Goal: Information Seeking & Learning: Learn about a topic

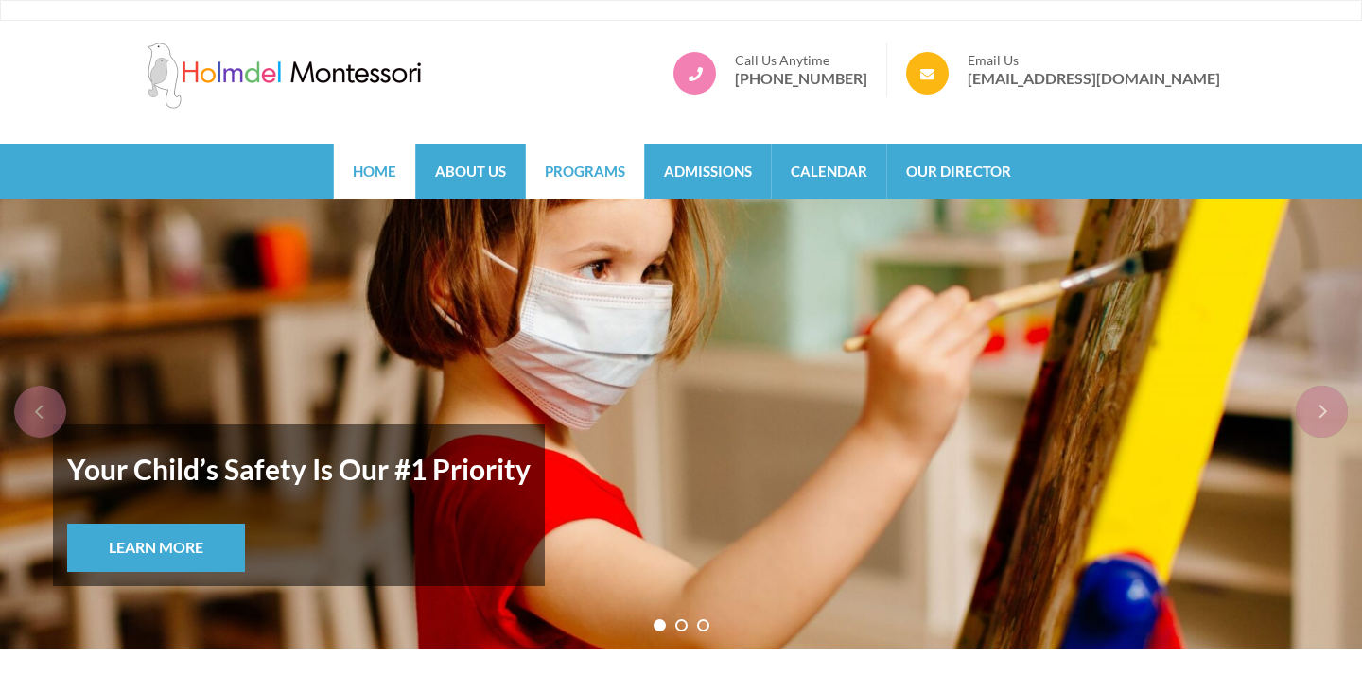
click at [589, 161] on link "Programs" at bounding box center [585, 171] width 118 height 55
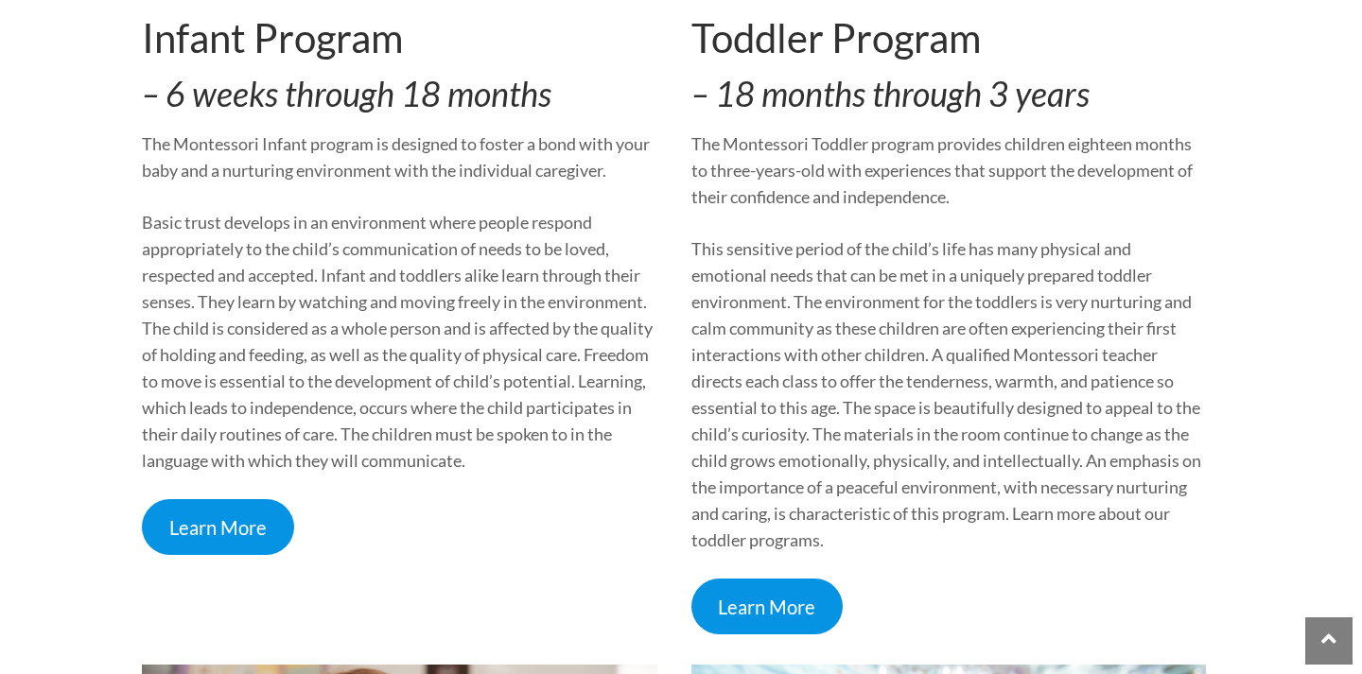
scroll to position [716, 0]
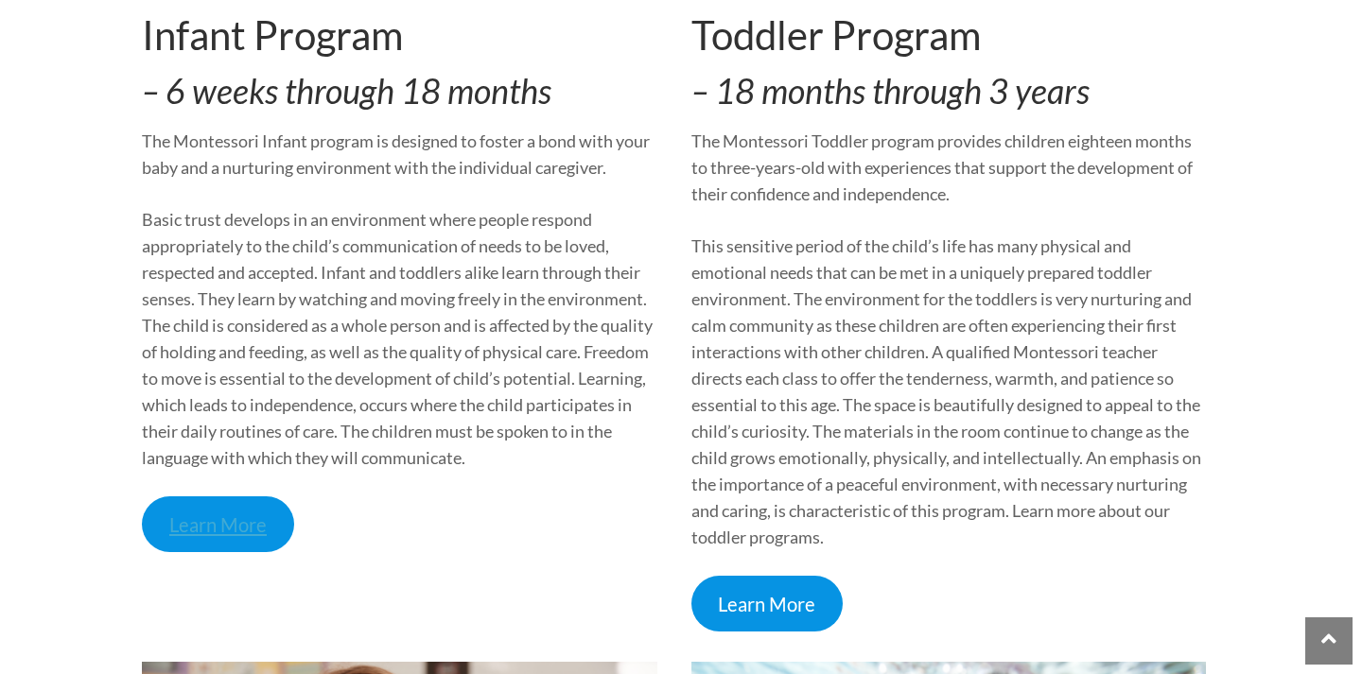
click at [173, 538] on link "Learn More" at bounding box center [218, 524] width 152 height 56
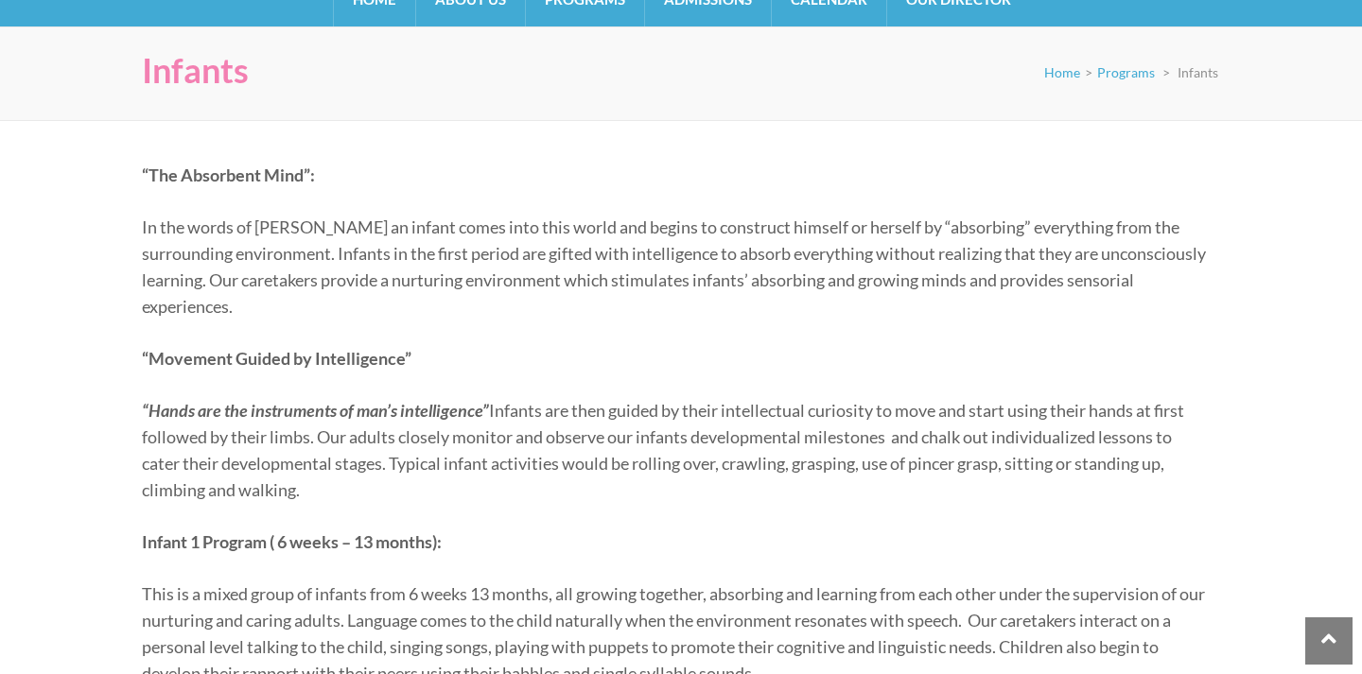
scroll to position [1, 0]
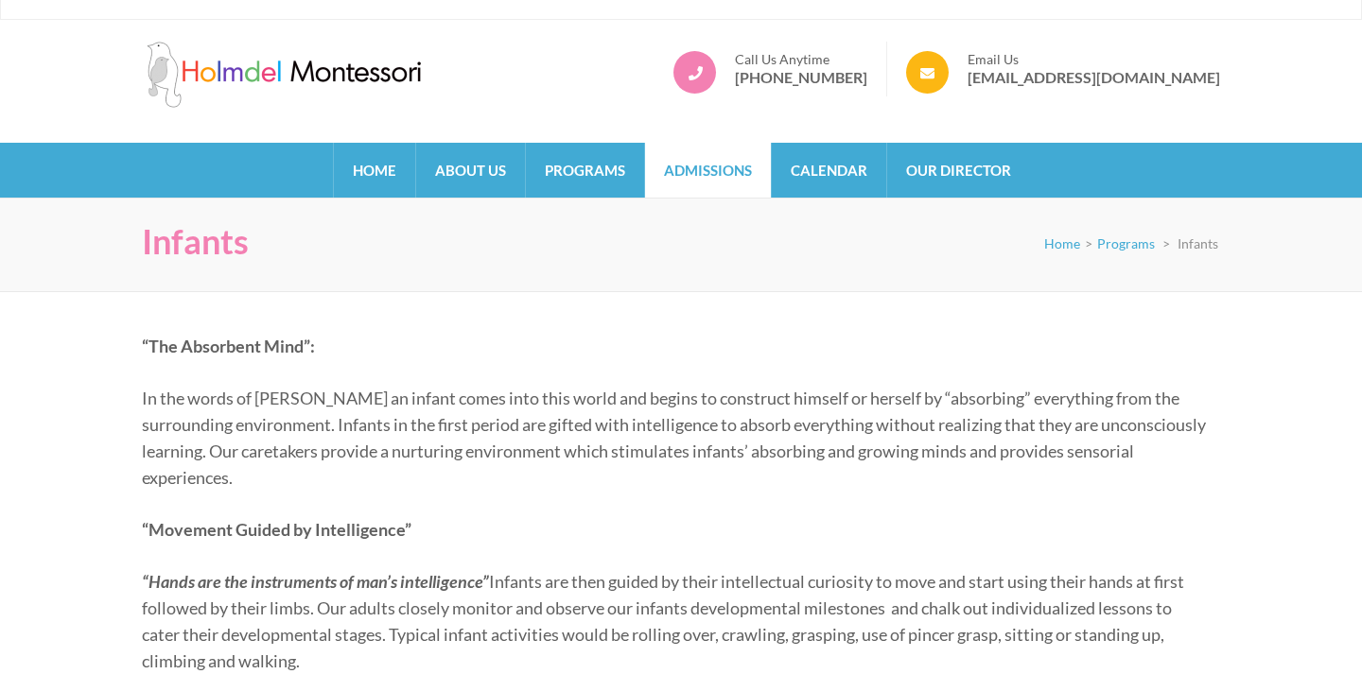
click at [700, 177] on link "Admissions" at bounding box center [708, 170] width 126 height 55
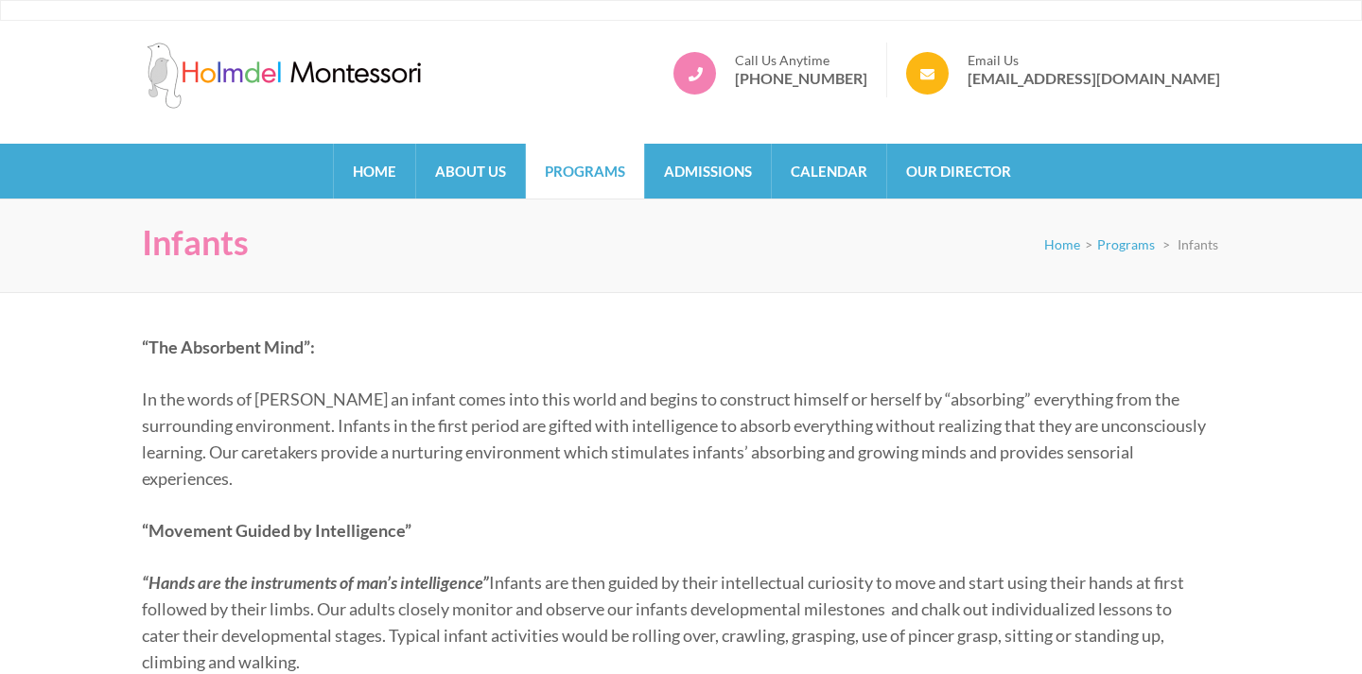
click at [573, 194] on link "Programs" at bounding box center [585, 171] width 118 height 55
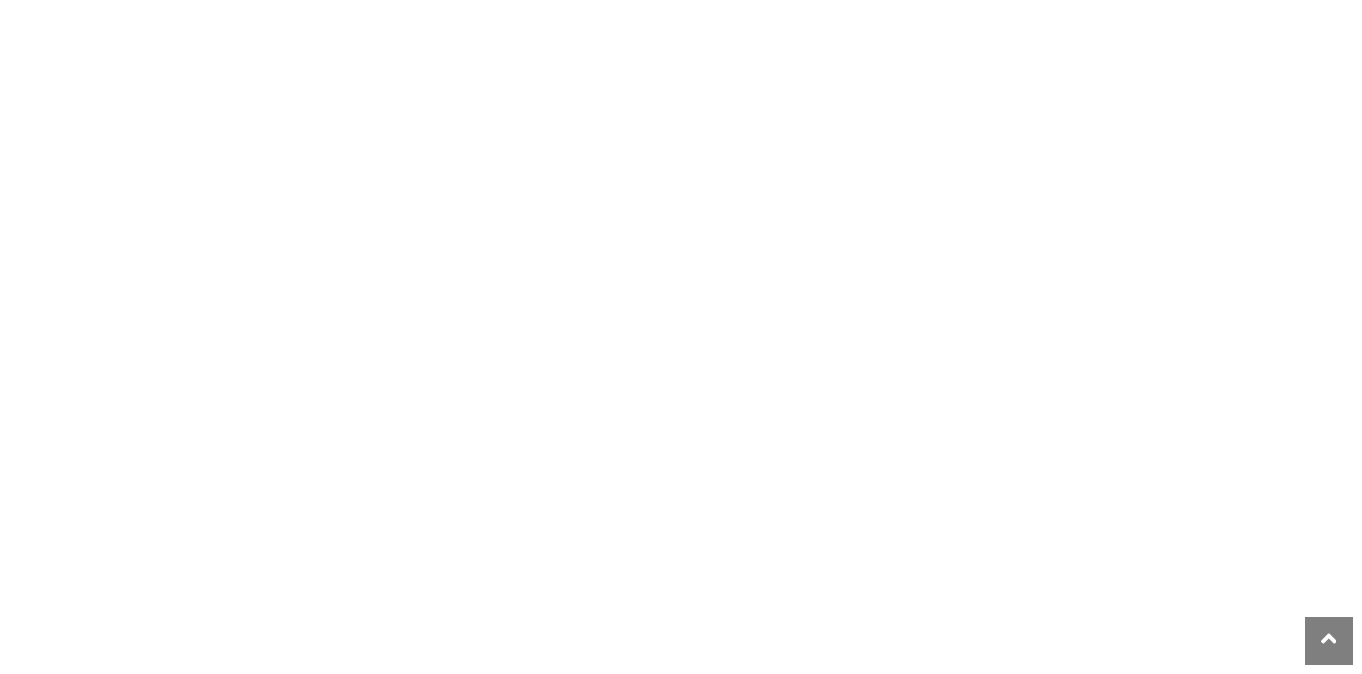
scroll to position [815, 0]
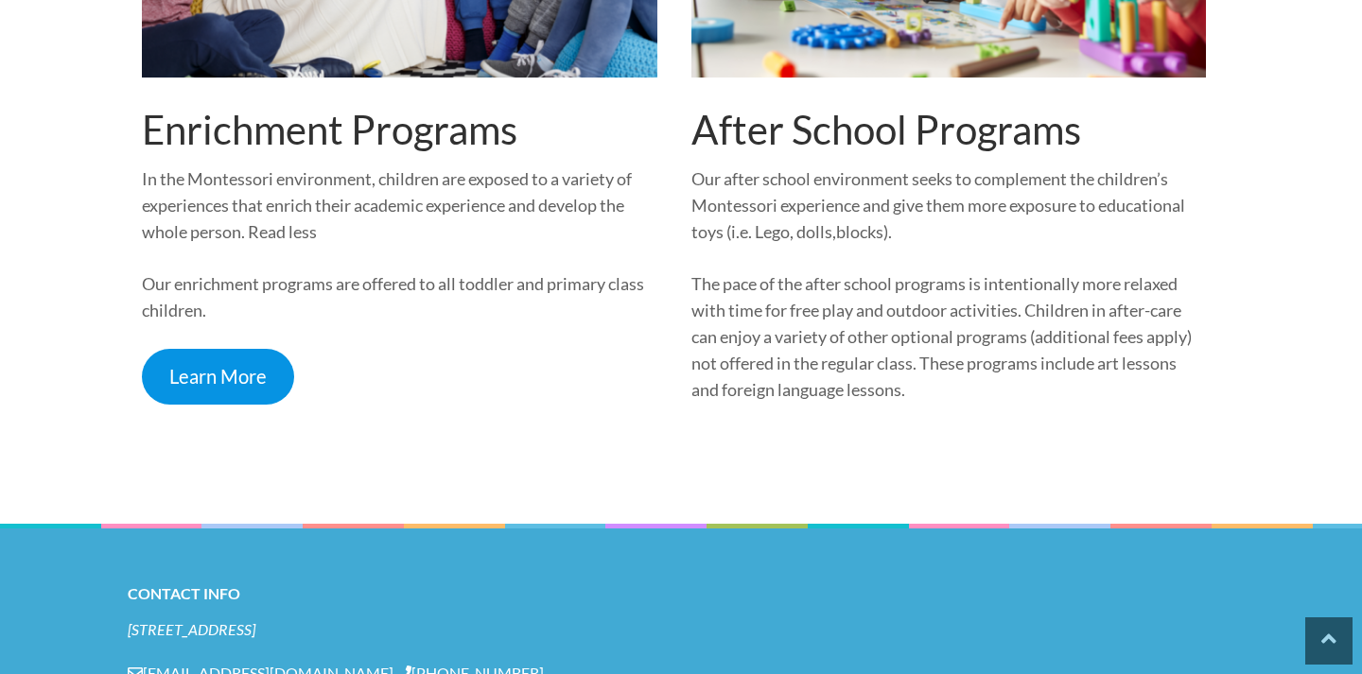
scroll to position [2597, 0]
